Goal: Task Accomplishment & Management: Use online tool/utility

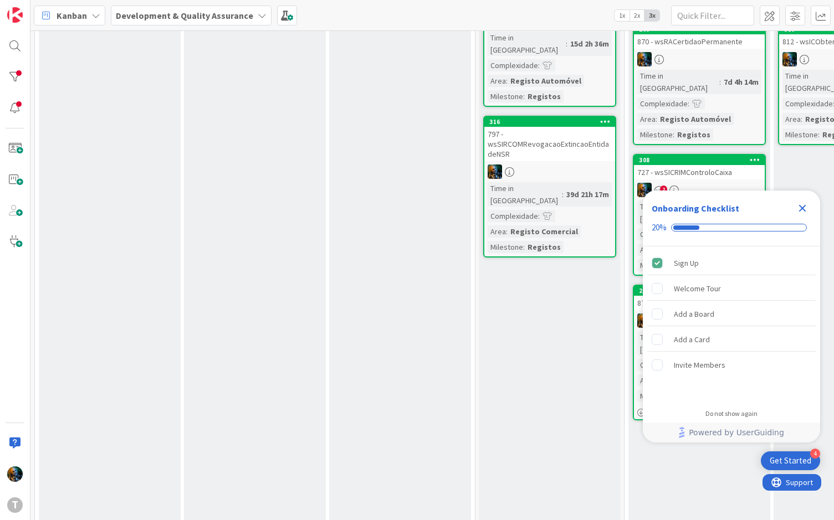
scroll to position [111, 0]
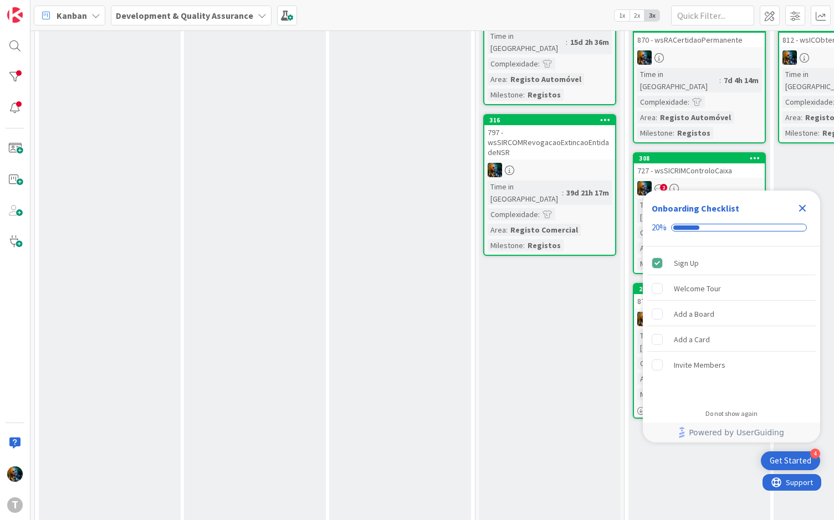
click at [801, 202] on icon "Close Checklist" at bounding box center [802, 208] width 13 height 13
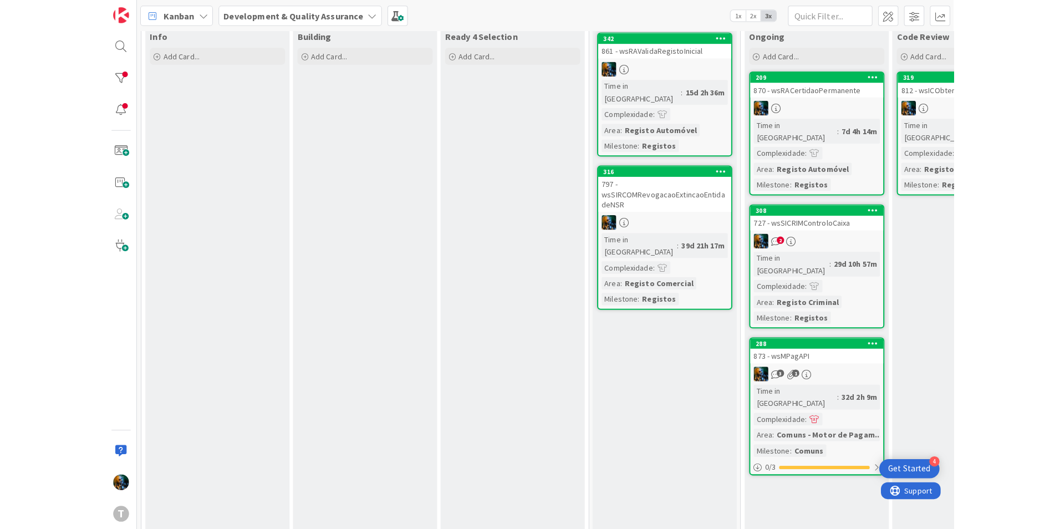
scroll to position [55, 0]
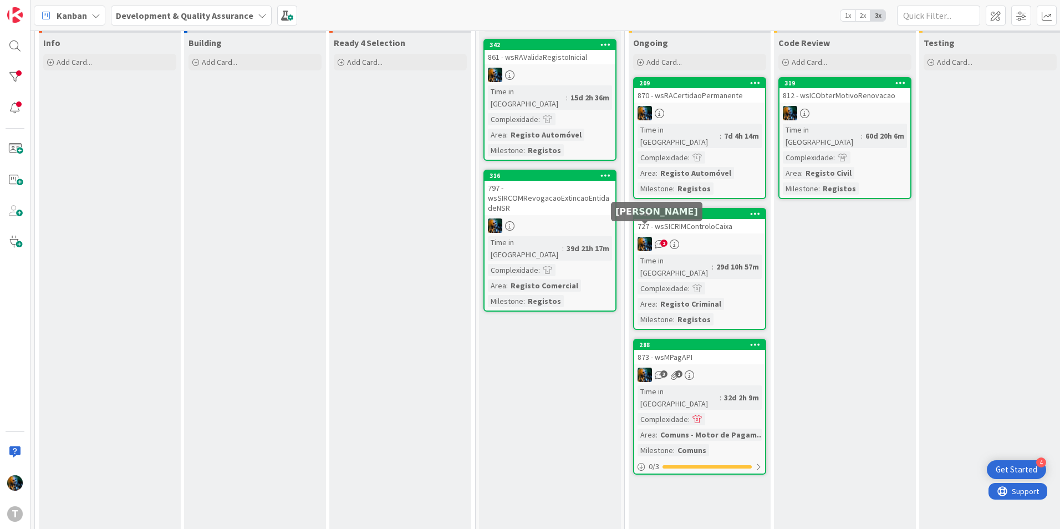
click at [669, 237] on div "2" at bounding box center [699, 244] width 131 height 14
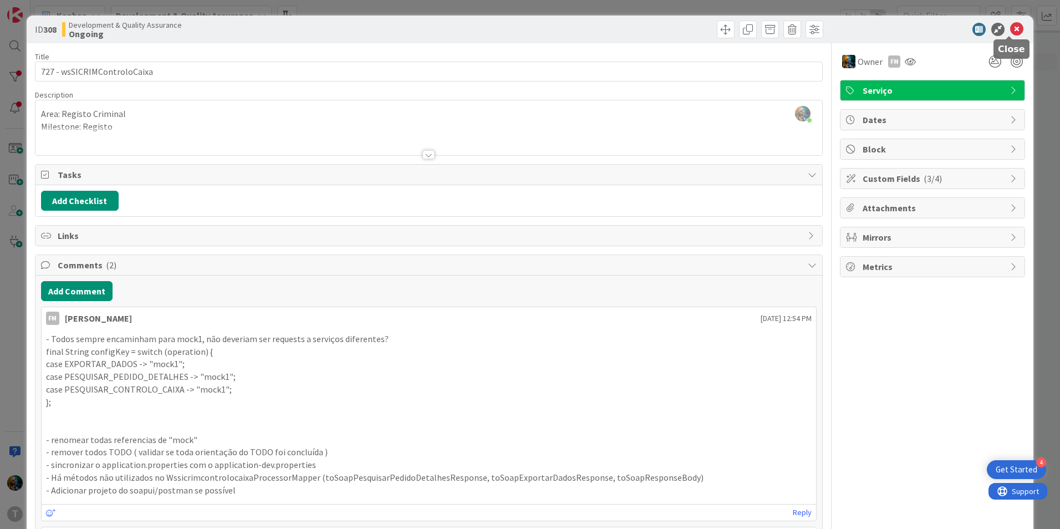
click at [833, 33] on icon at bounding box center [1016, 29] width 13 height 13
